Goal: Information Seeking & Learning: Find specific fact

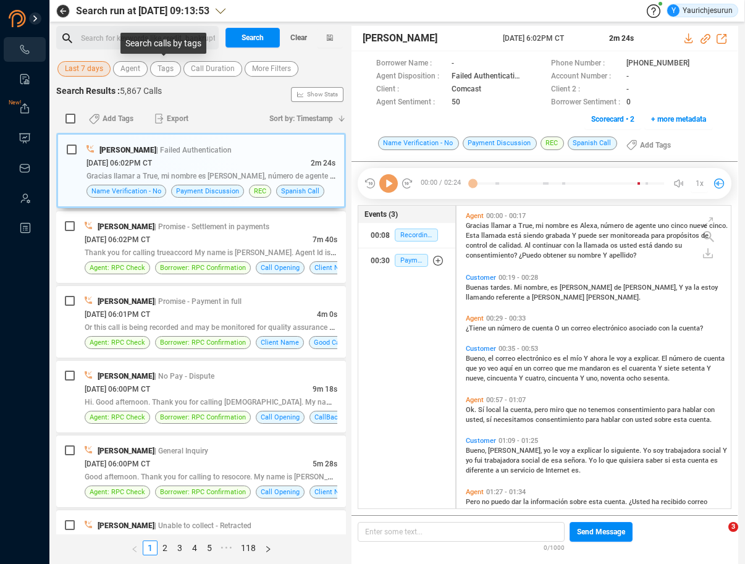
scroll to position [300, 268]
click at [88, 69] on span "Last 7 days" at bounding box center [84, 68] width 38 height 15
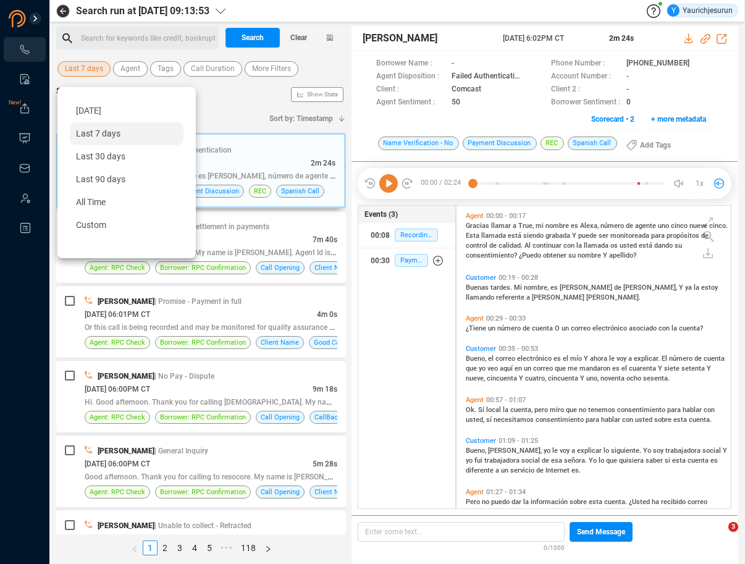
click at [77, 68] on span "Last 7 days" at bounding box center [84, 68] width 38 height 15
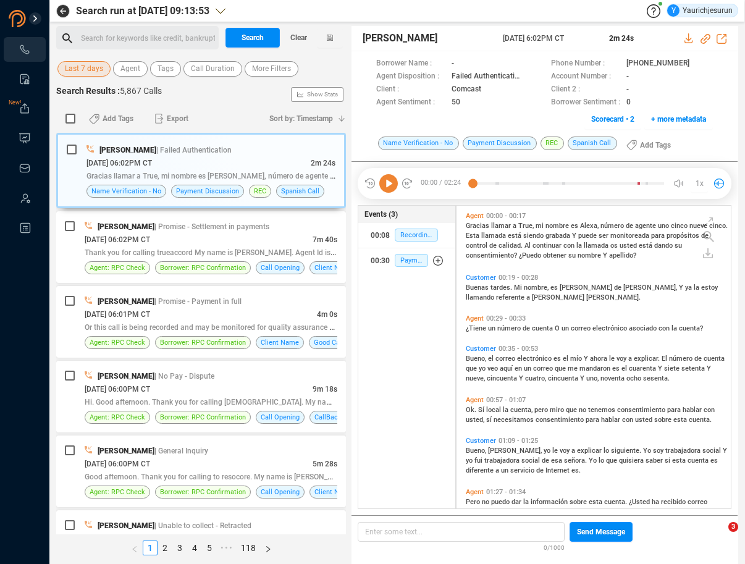
click at [77, 68] on span "Last 7 days" at bounding box center [84, 68] width 38 height 15
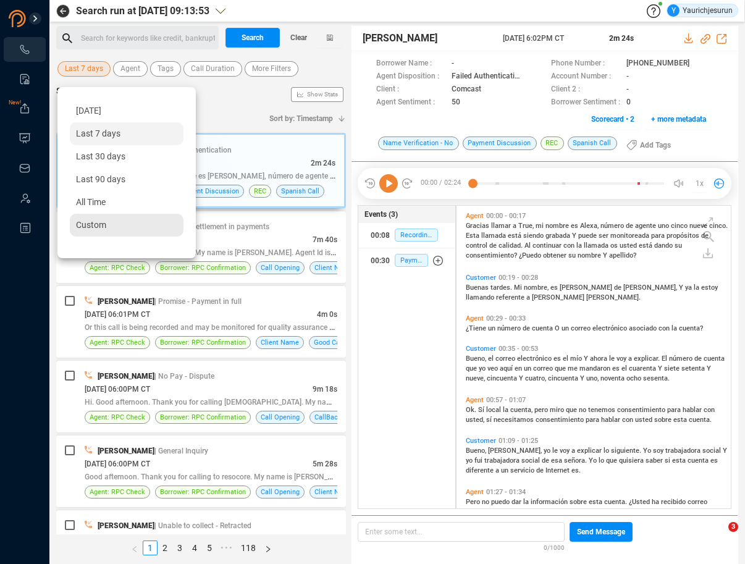
click at [93, 222] on span "Custom" at bounding box center [91, 225] width 30 height 10
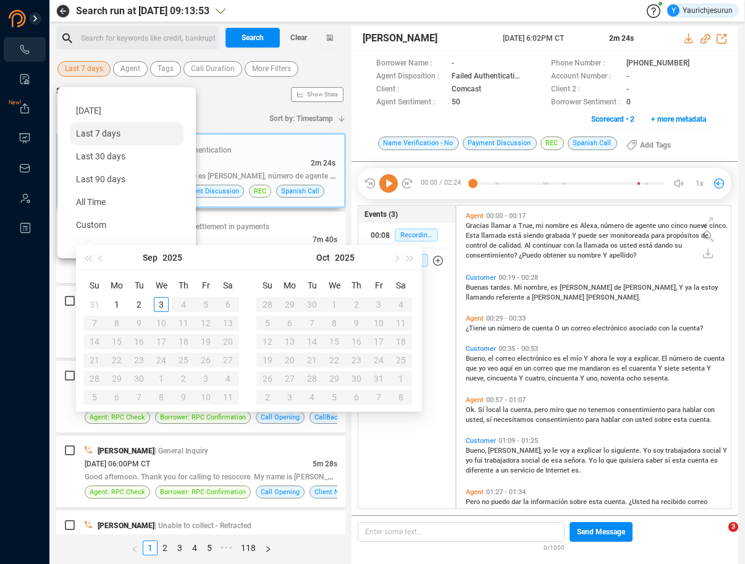
type input "2025-09-03"
type input "2025-09-01"
click at [98, 251] on button "button" at bounding box center [102, 257] width 14 height 25
type input "2025-09-03"
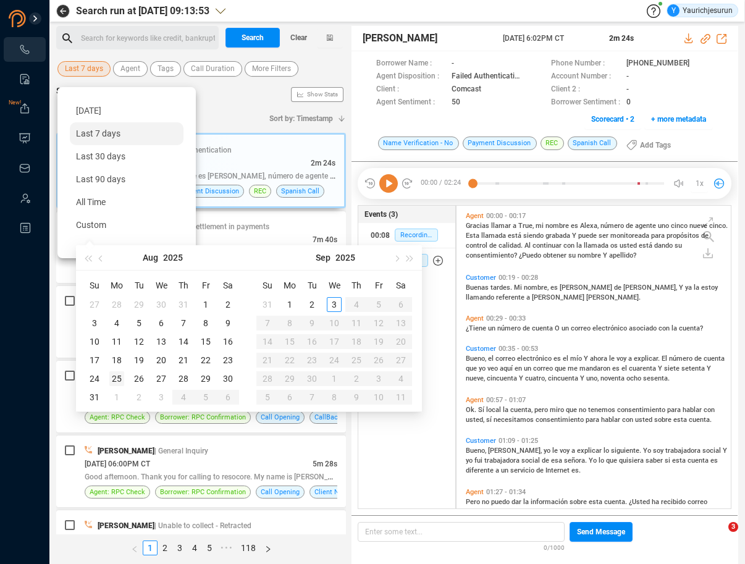
type input "2025-08-25"
drag, startPoint x: 175, startPoint y: 376, endPoint x: 112, endPoint y: 377, distance: 63.6
click at [113, 377] on tr "24 25 26 27 28 29 30" at bounding box center [161, 378] width 156 height 19
click at [113, 376] on div "25" at bounding box center [116, 378] width 15 height 15
type input "2025-08-28"
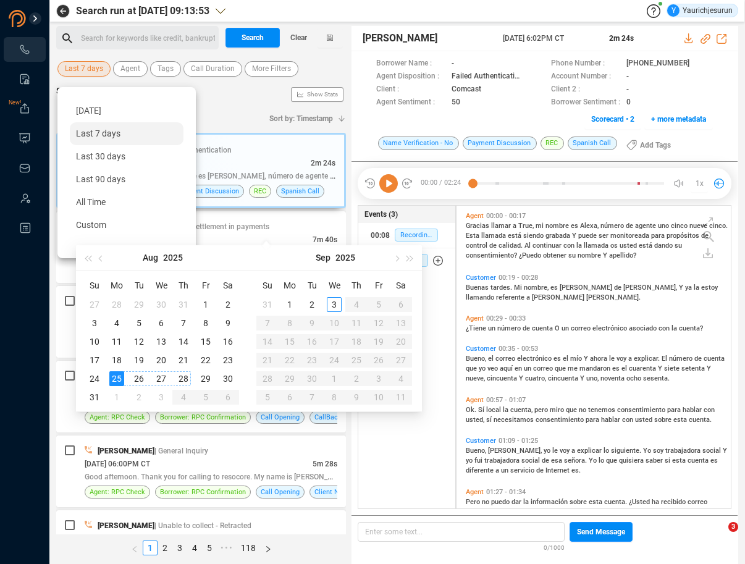
click at [184, 376] on div "28" at bounding box center [183, 378] width 15 height 15
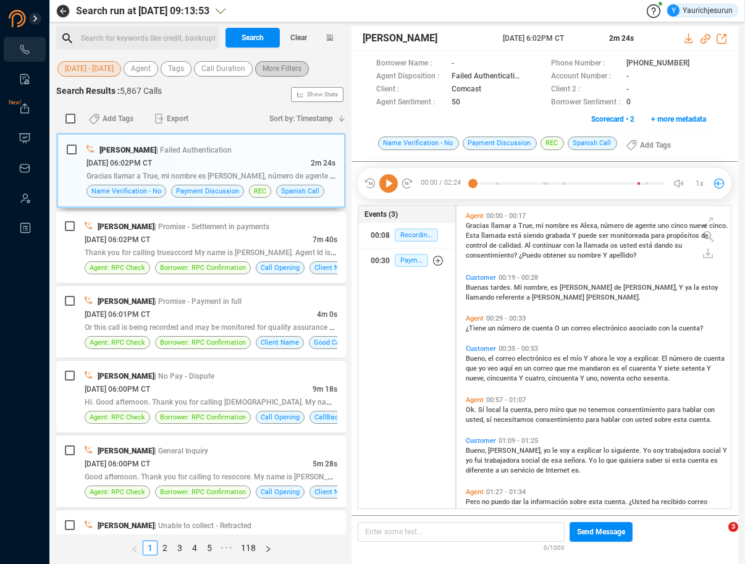
click at [280, 67] on span "More Filters" at bounding box center [282, 68] width 39 height 15
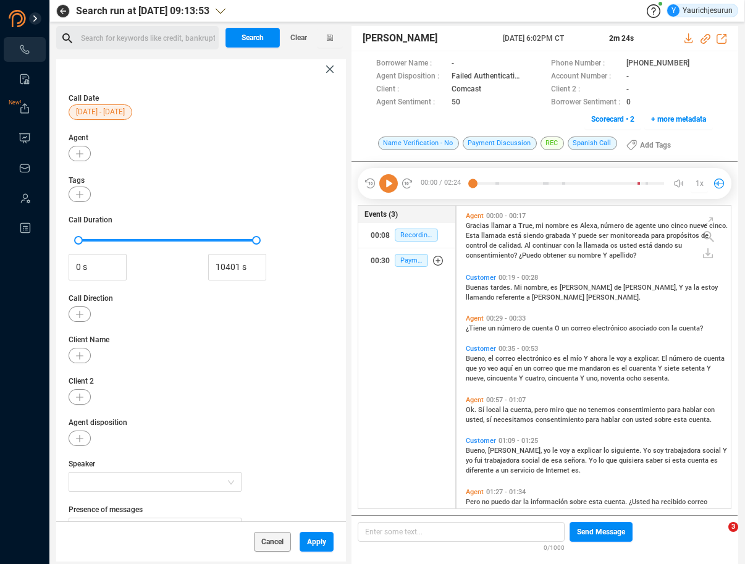
scroll to position [65, 0]
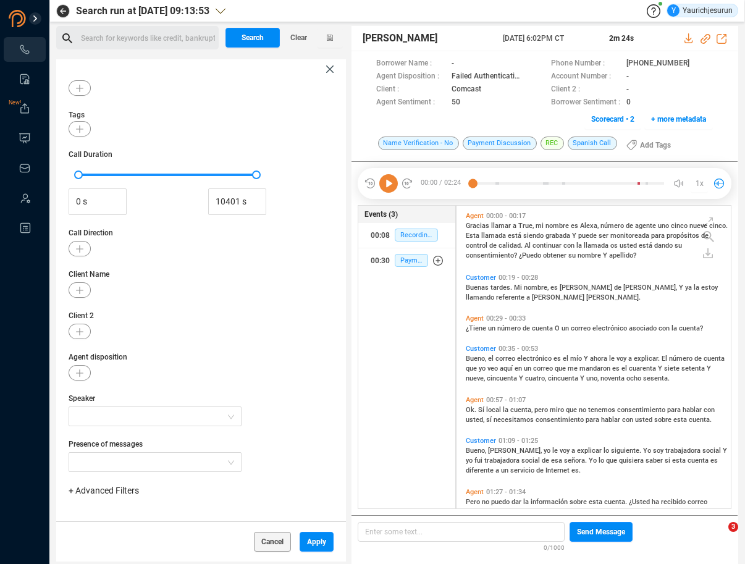
click at [88, 491] on span "+ Advanced Filters" at bounding box center [104, 491] width 70 height 10
click at [116, 444] on span "Phone Number" at bounding box center [109, 442] width 57 height 10
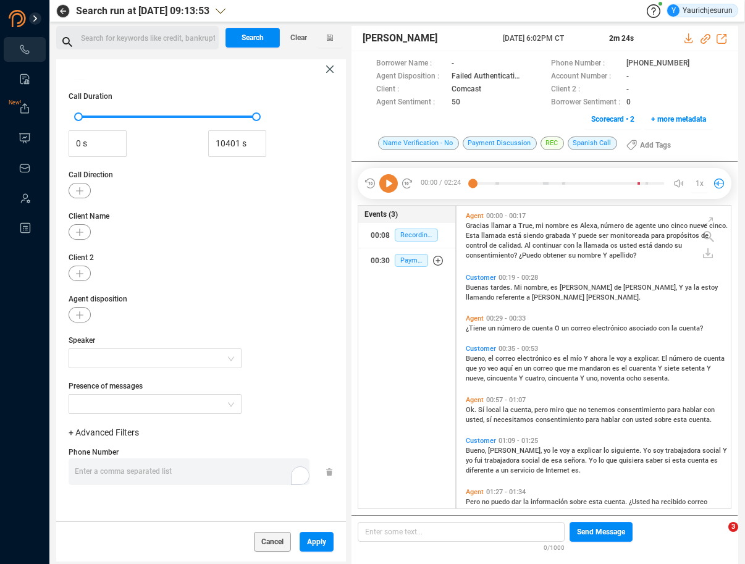
click at [276, 486] on div "Phone Number Enter a comma separated list ﻿" at bounding box center [201, 471] width 265 height 52
click at [229, 480] on div "Enter a comma separated list ﻿" at bounding box center [192, 471] width 235 height 27
click at [203, 476] on div "Enter a comma separated list ﻿" at bounding box center [192, 471] width 235 height 27
click at [307, 533] on span "Apply" at bounding box center [316, 542] width 19 height 20
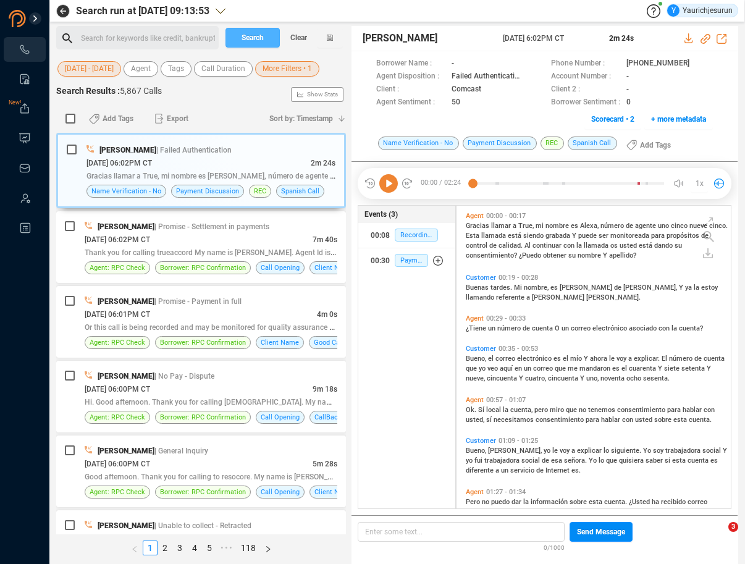
click at [253, 35] on span "Search" at bounding box center [253, 38] width 22 height 20
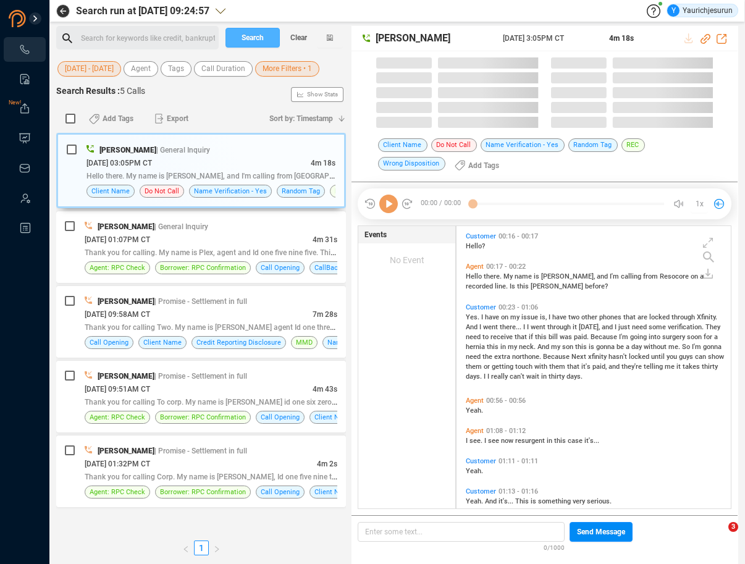
scroll to position [282, 268]
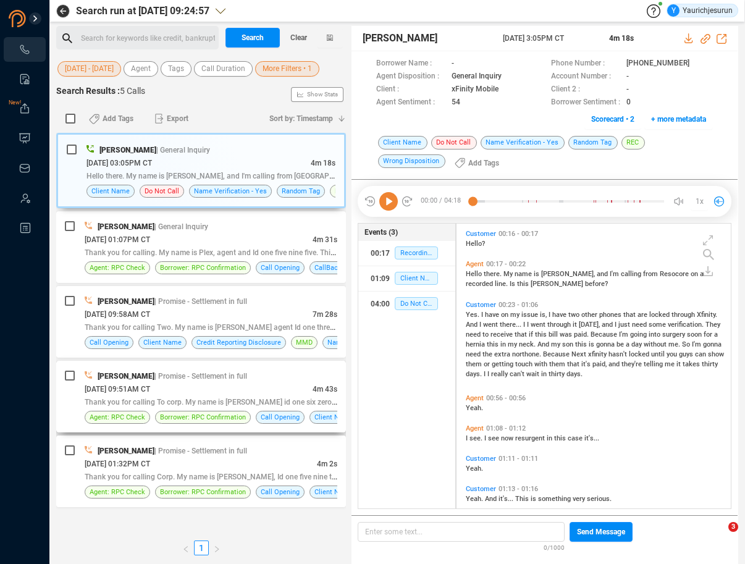
click at [229, 384] on div "08/28/2025 @ 09:51AM CT" at bounding box center [199, 388] width 228 height 13
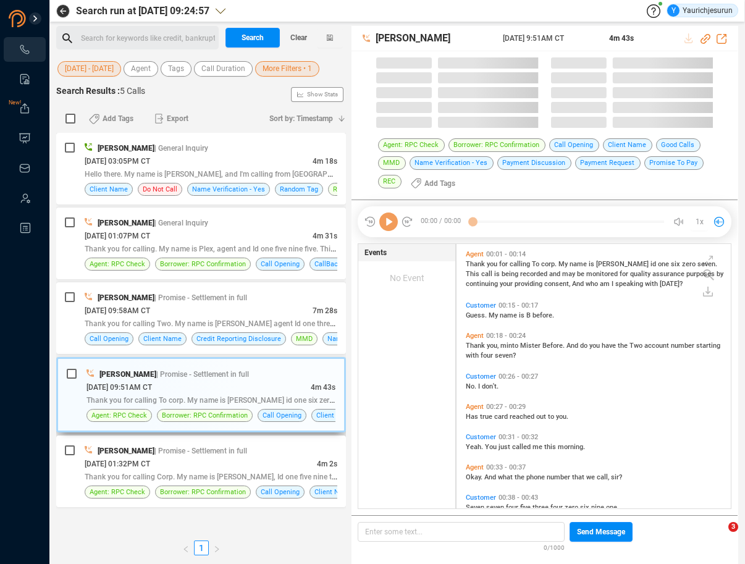
scroll to position [264, 268]
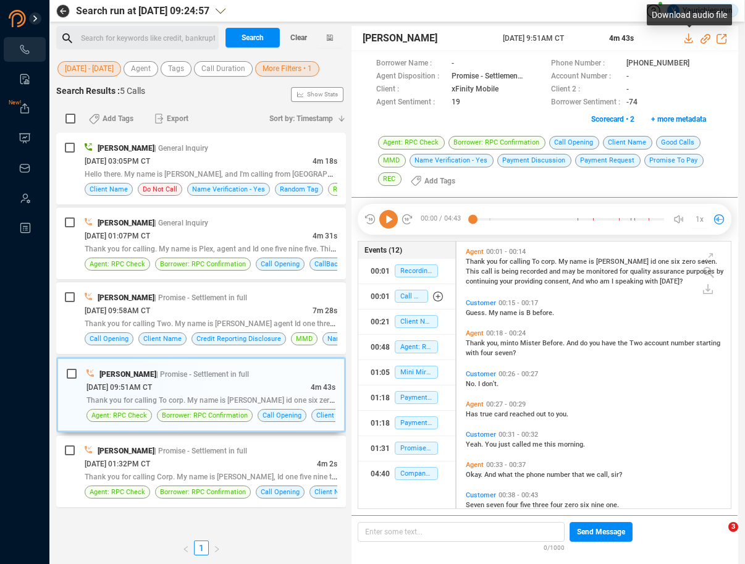
click at [693, 38] on icon at bounding box center [689, 38] width 10 height 10
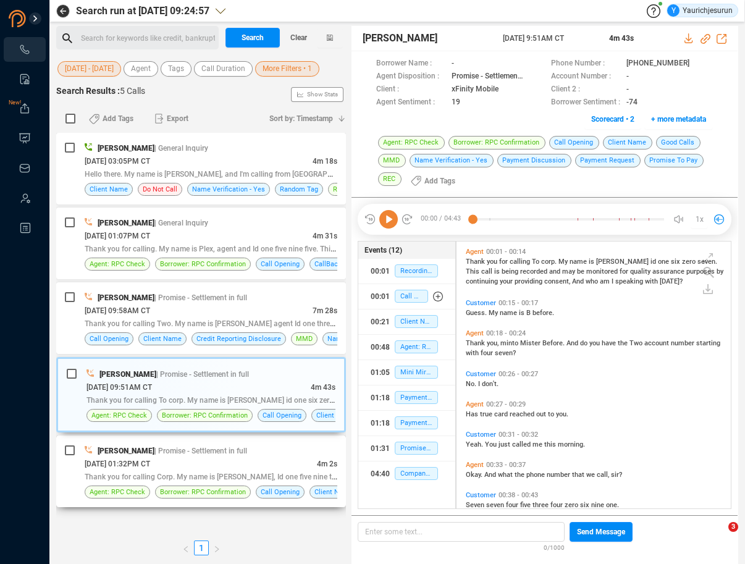
click at [225, 458] on div "08/25/2025 @ 01:32PM CT" at bounding box center [201, 463] width 232 height 13
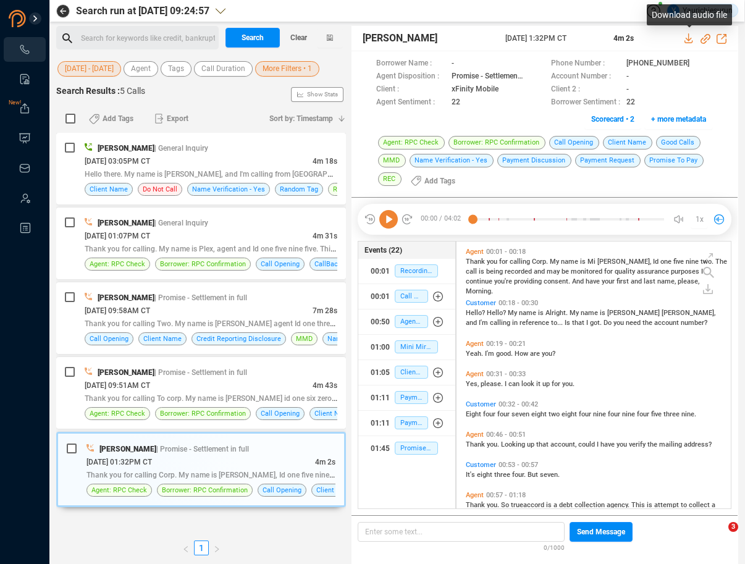
click at [688, 39] on icon at bounding box center [688, 38] width 8 height 10
